Goal: Transaction & Acquisition: Book appointment/travel/reservation

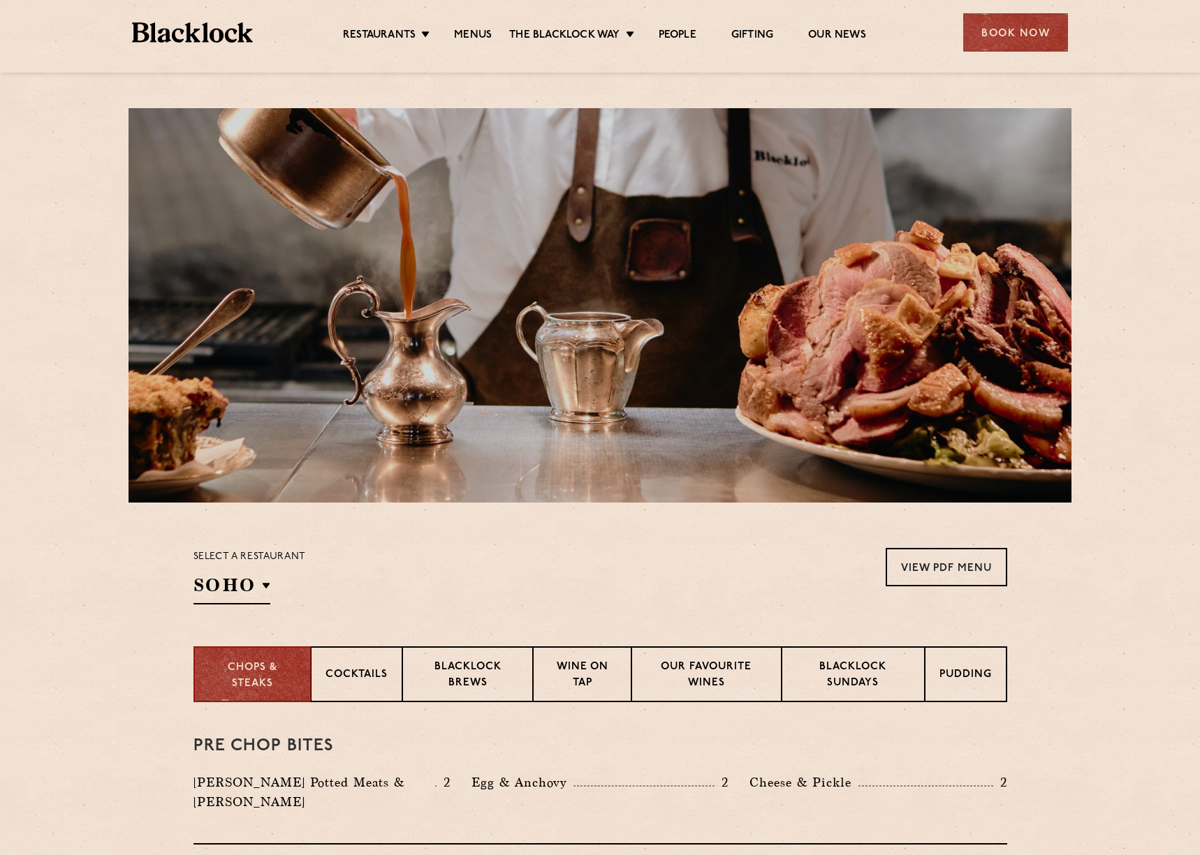
drag, startPoint x: 1098, startPoint y: 245, endPoint x: 1108, endPoint y: 247, distance: 10.0
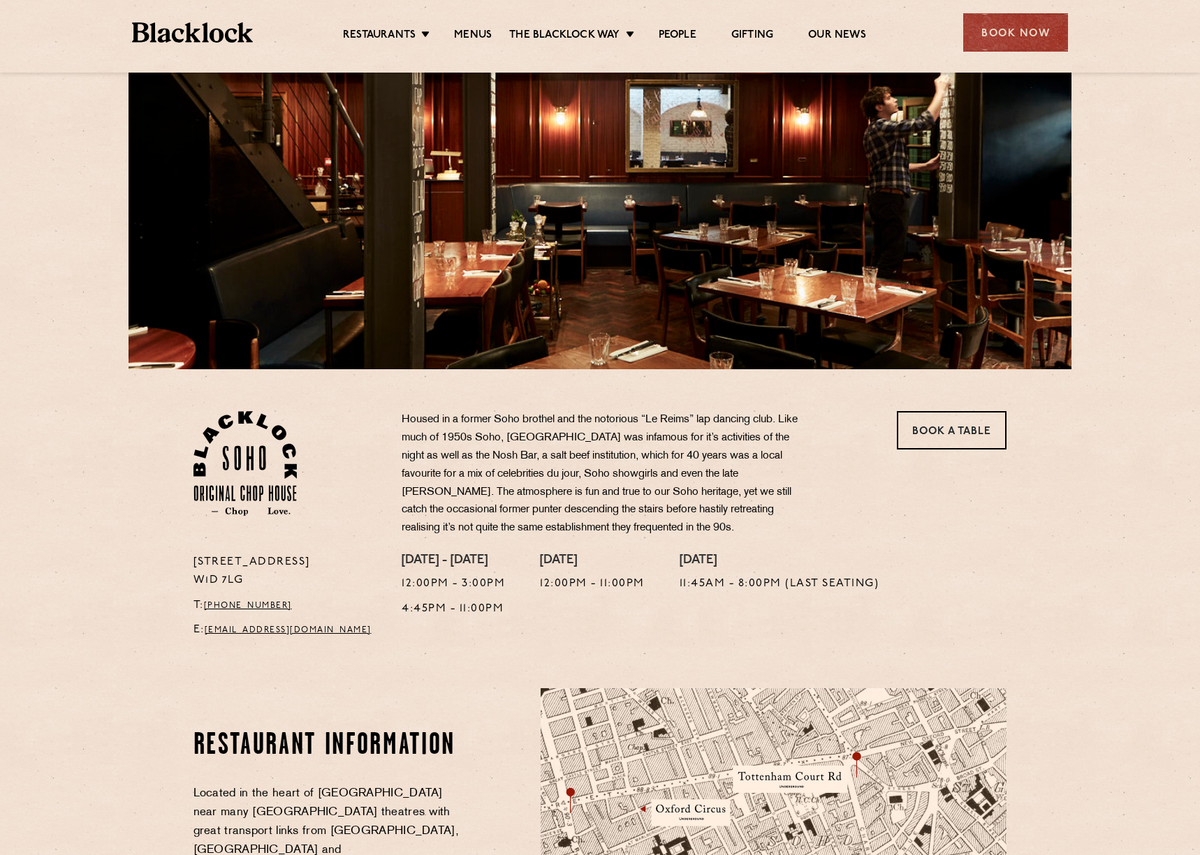
scroll to position [349, 0]
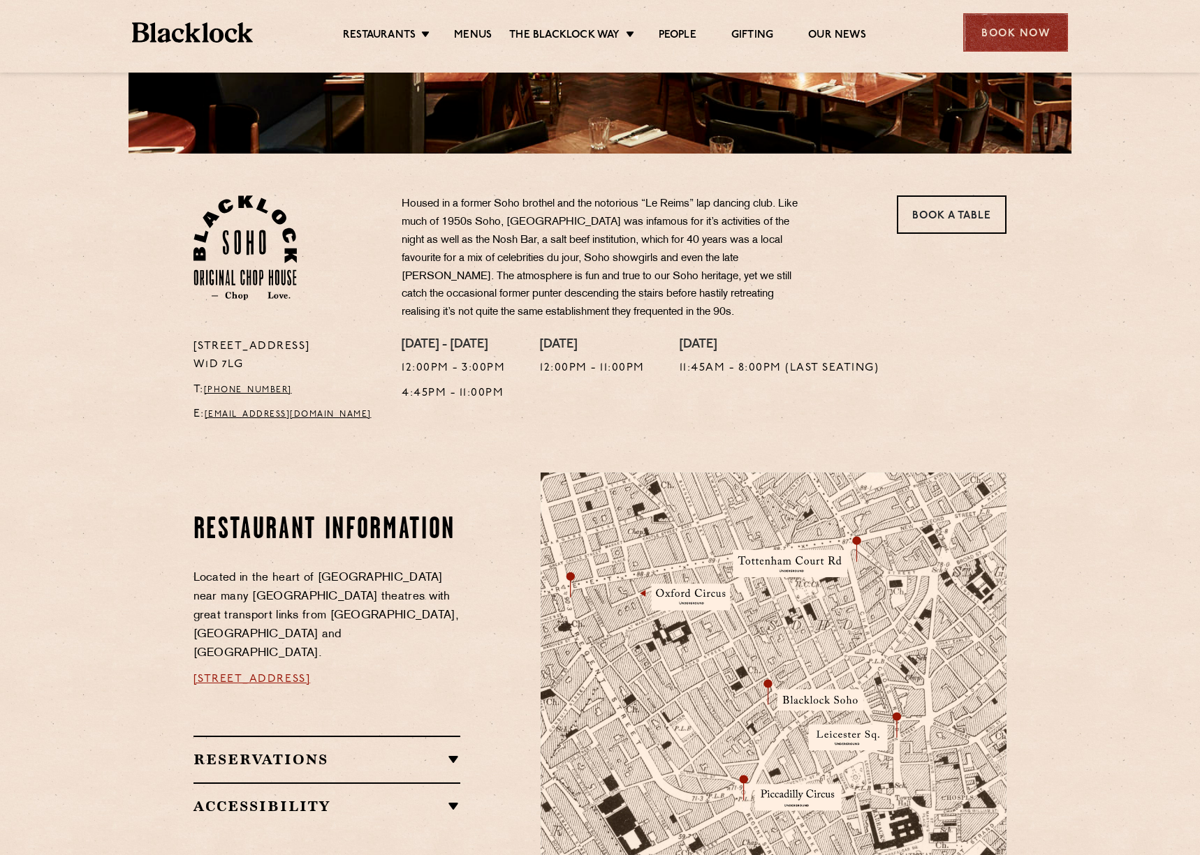
click at [1010, 34] on div "Book Now" at bounding box center [1015, 32] width 105 height 38
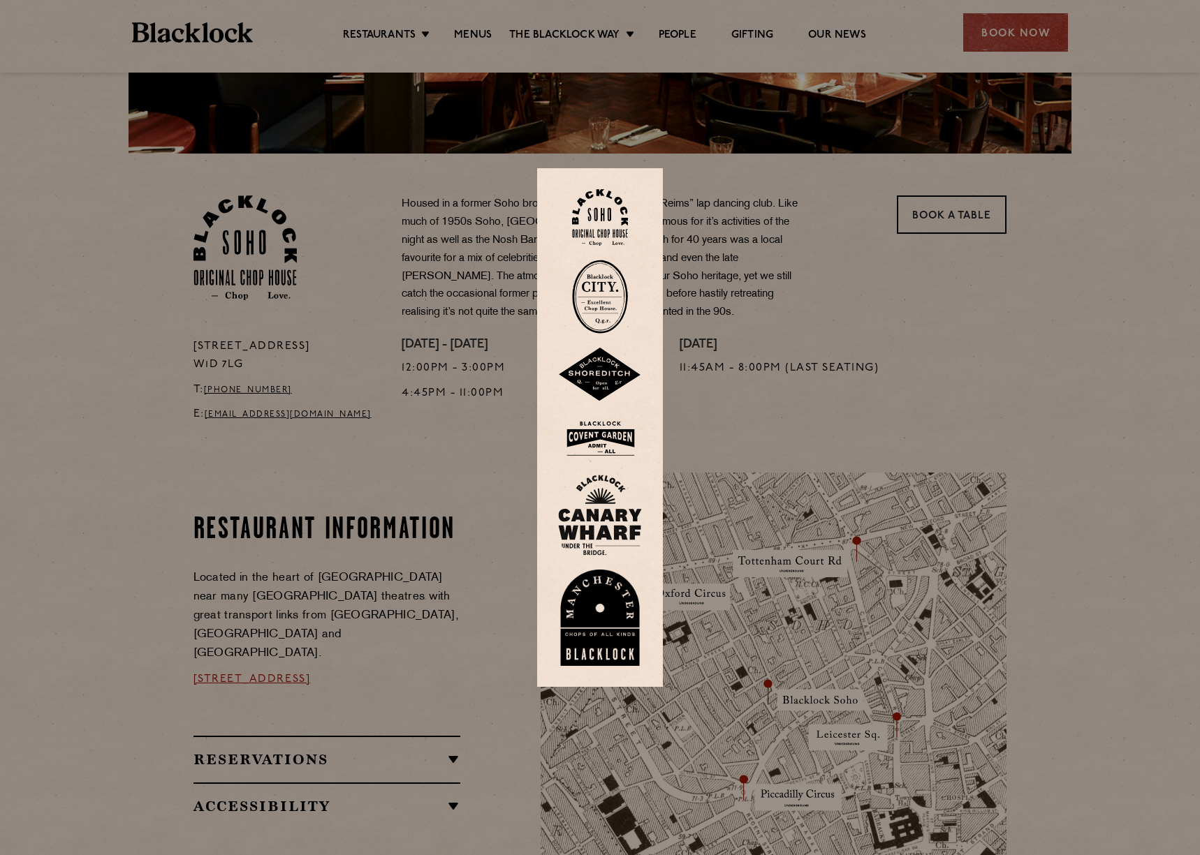
click at [603, 214] on img at bounding box center [600, 217] width 56 height 57
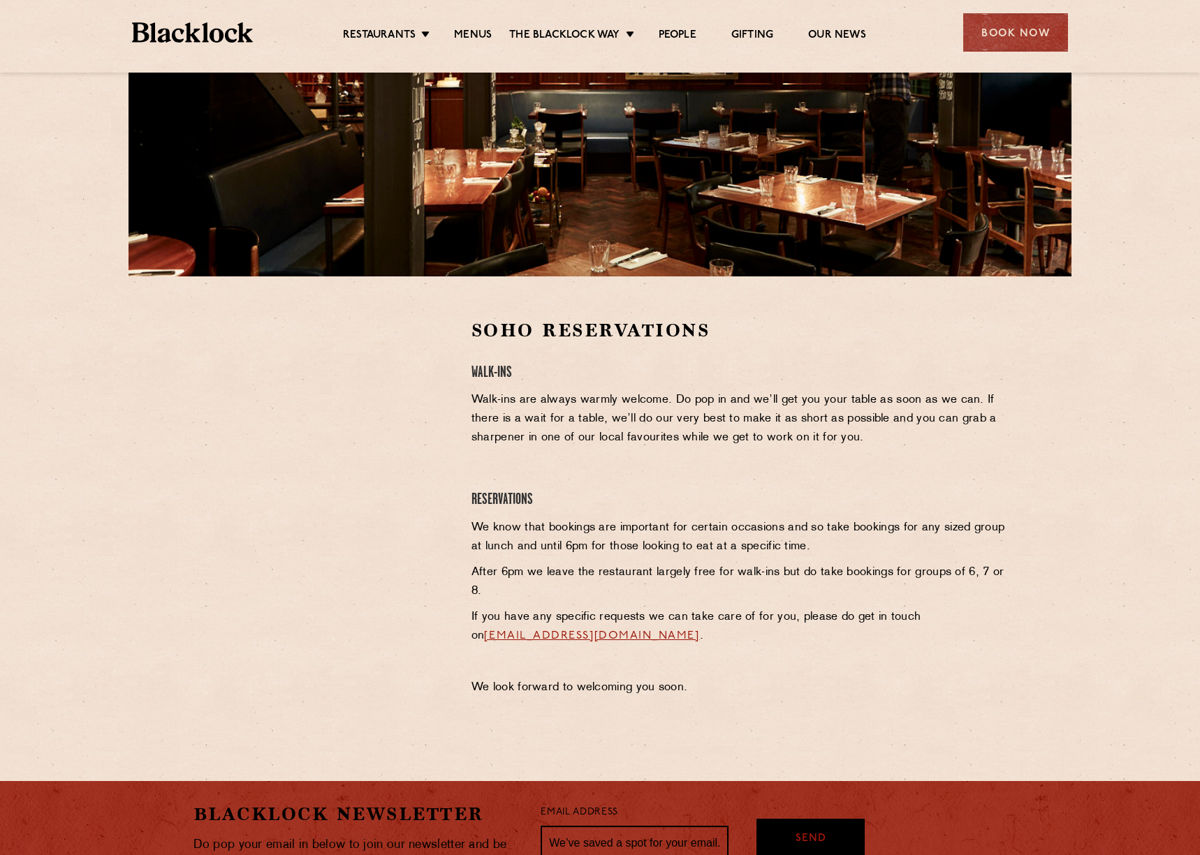
scroll to position [279, 0]
